Goal: Task Accomplishment & Management: Understand process/instructions

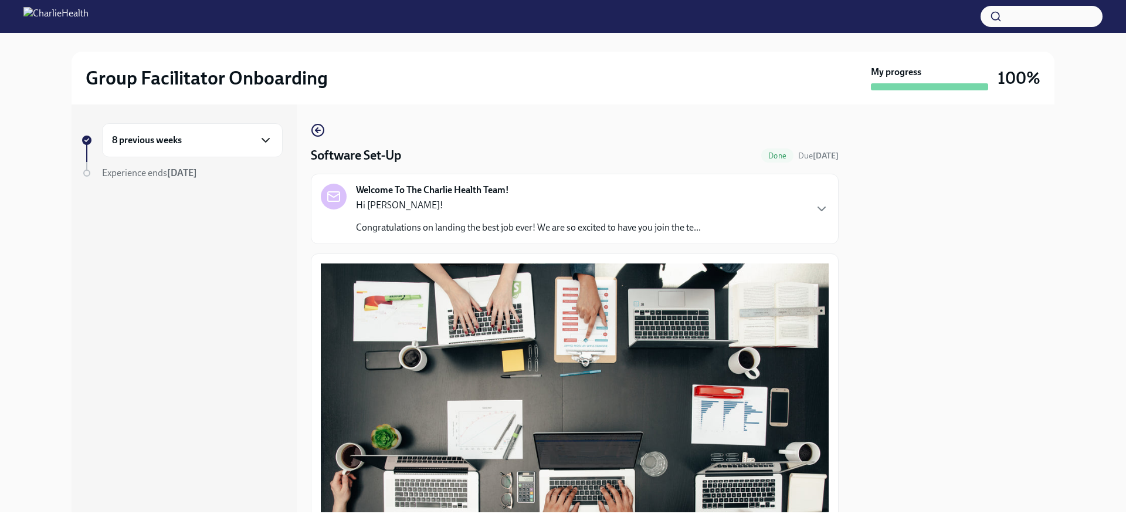
click at [266, 137] on icon "button" at bounding box center [266, 140] width 14 height 14
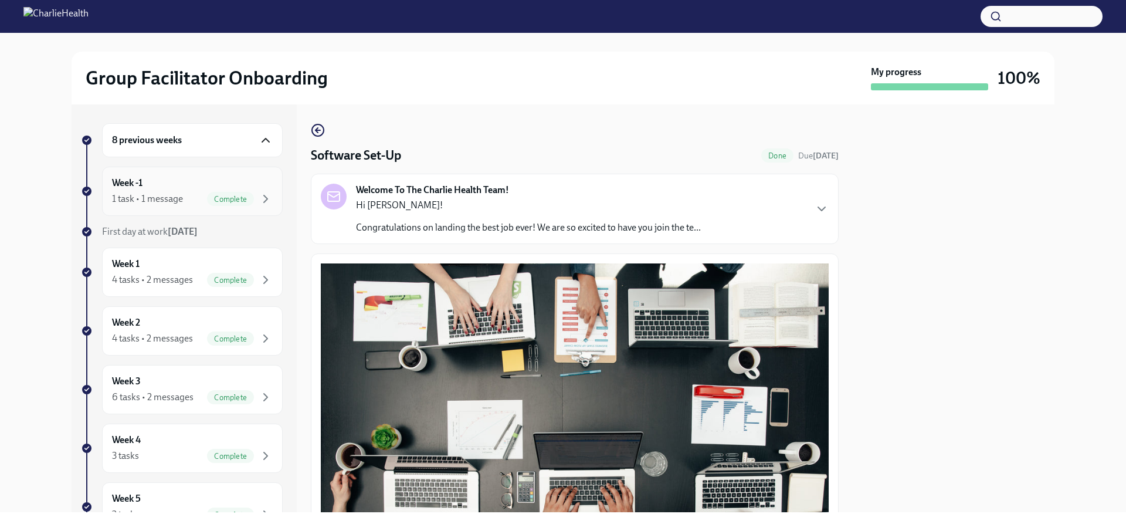
click at [178, 185] on div "Week -1 1 task • 1 message Complete" at bounding box center [192, 190] width 161 height 29
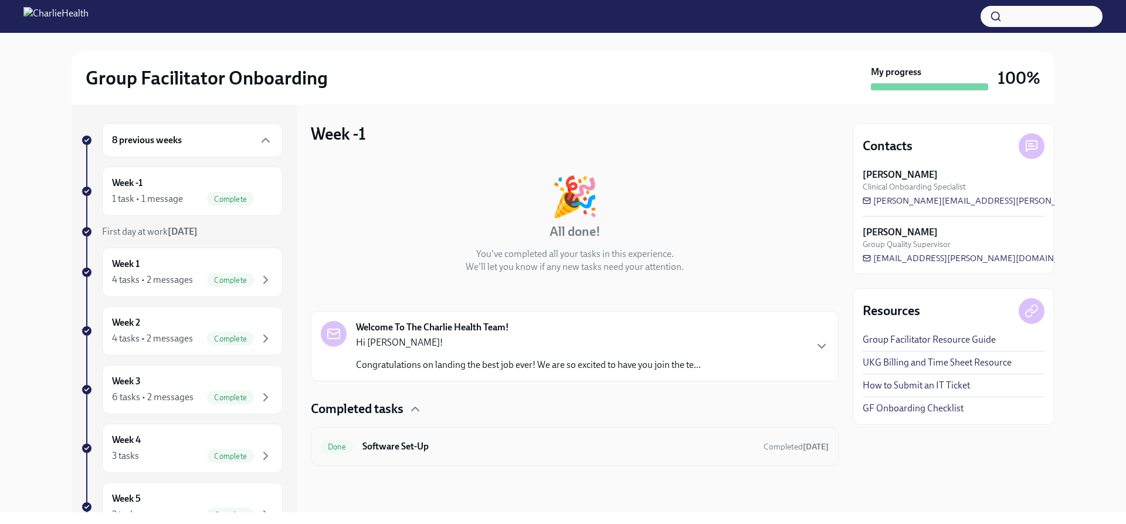
click at [699, 442] on h6 "Software Set-Up" at bounding box center [558, 446] width 392 height 13
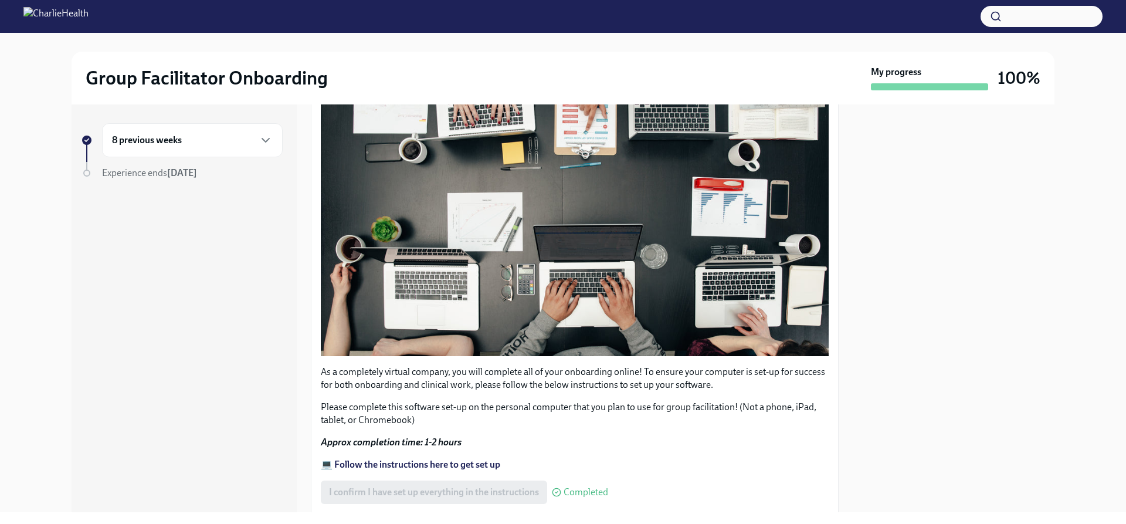
scroll to position [305, 0]
